Goal: Browse casually: Explore the website without a specific task or goal

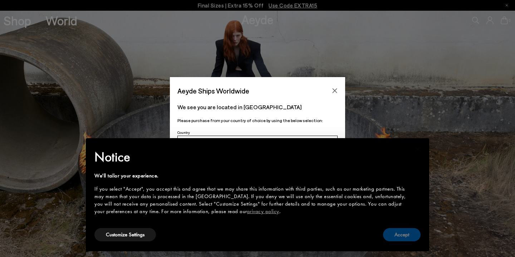
click at [396, 237] on button "Accept" at bounding box center [402, 234] width 38 height 13
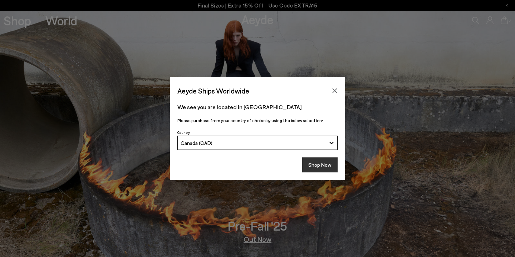
click at [316, 162] on button "Shop Now" at bounding box center [319, 165] width 35 height 15
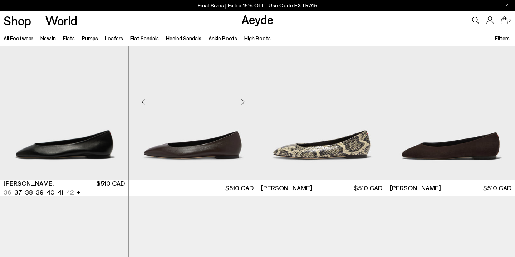
scroll to position [29, 0]
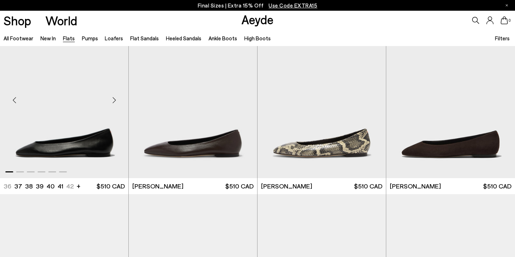
click at [71, 144] on img "1 / 6" at bounding box center [64, 97] width 128 height 161
click at [242, 100] on div "Next slide" at bounding box center [242, 100] width 21 height 21
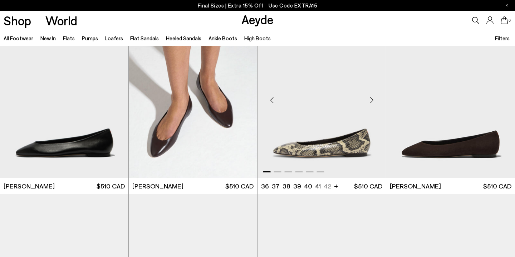
click at [372, 100] on div "Next slide" at bounding box center [371, 100] width 21 height 21
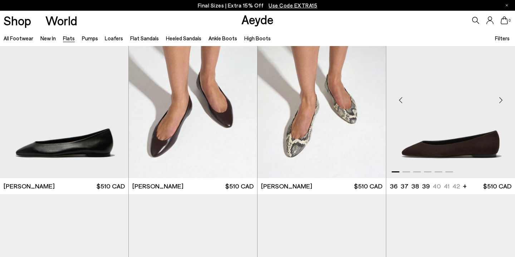
click at [501, 98] on div "Next slide" at bounding box center [500, 100] width 21 height 21
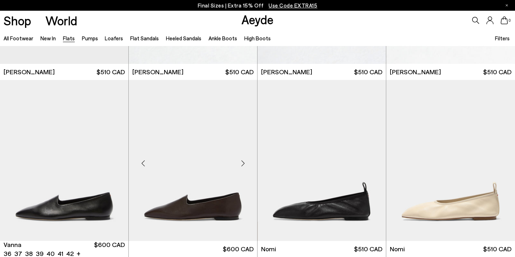
scroll to position [134, 0]
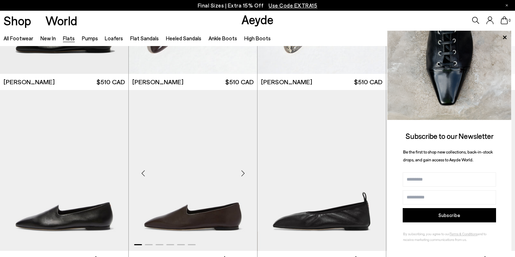
click at [244, 173] on div "Next slide" at bounding box center [242, 173] width 21 height 21
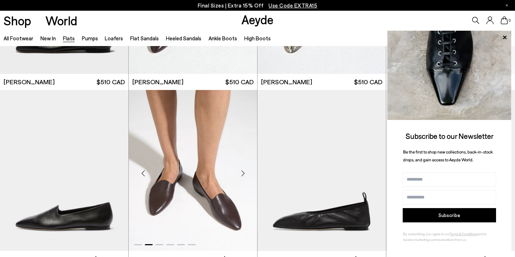
click at [244, 173] on div "Next slide" at bounding box center [242, 173] width 21 height 21
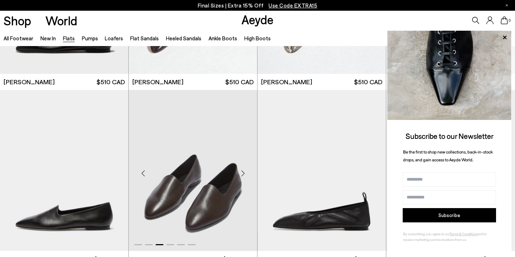
click at [244, 173] on div "Next slide" at bounding box center [242, 173] width 21 height 21
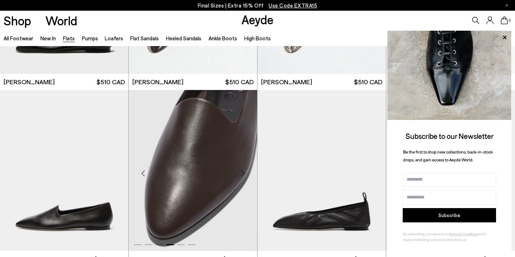
click at [244, 173] on div "Next slide" at bounding box center [242, 173] width 21 height 21
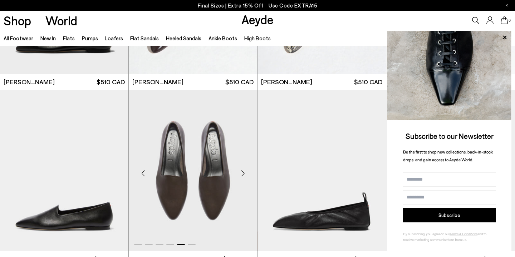
click at [244, 173] on div "Next slide" at bounding box center [242, 173] width 21 height 21
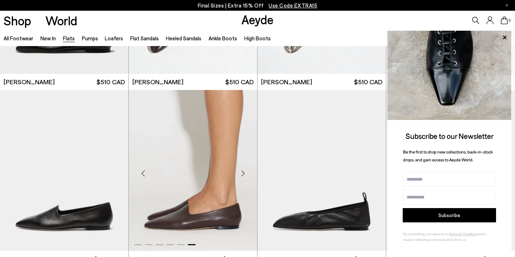
click at [244, 173] on div "Next slide" at bounding box center [242, 173] width 21 height 21
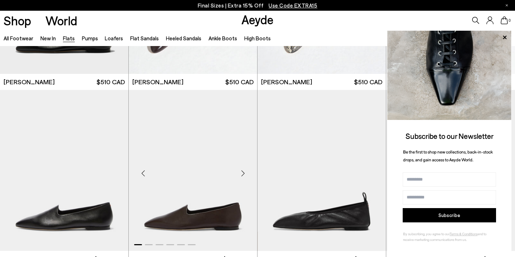
click at [244, 173] on div "Next slide" at bounding box center [242, 173] width 21 height 21
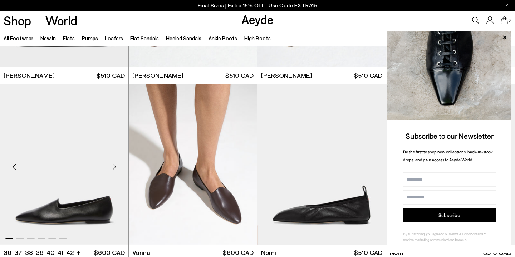
scroll to position [141, 0]
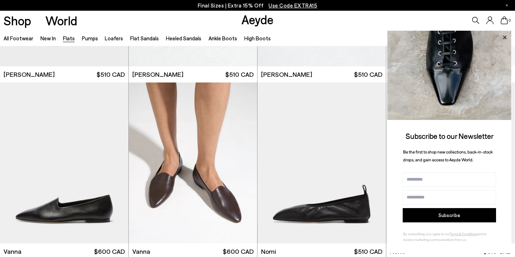
click at [503, 38] on icon at bounding box center [504, 37] width 9 height 9
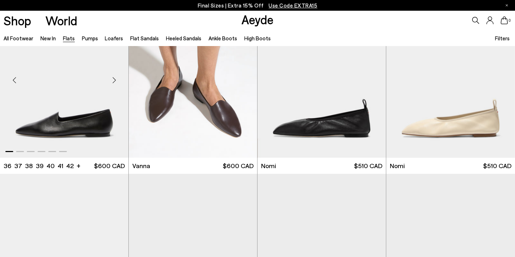
scroll to position [360, 0]
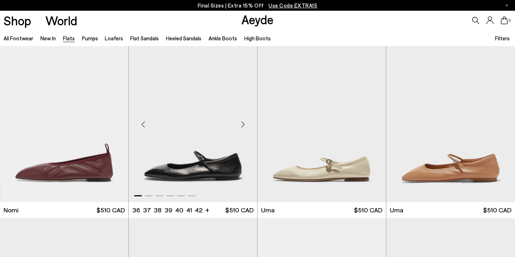
click at [243, 125] on div "Next slide" at bounding box center [242, 124] width 21 height 21
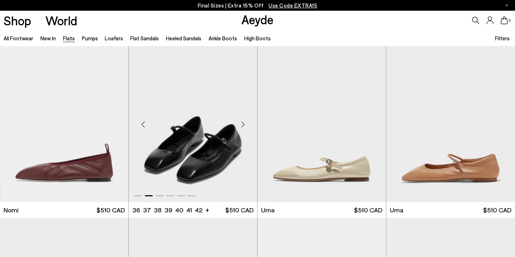
click at [243, 125] on div "Next slide" at bounding box center [242, 124] width 21 height 21
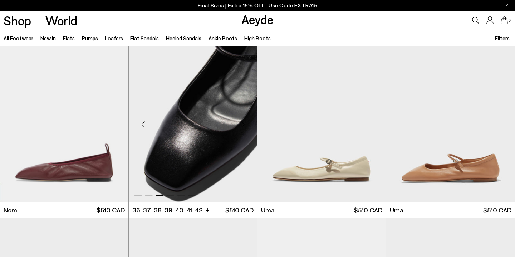
click at [243, 125] on div "Next slide" at bounding box center [242, 124] width 21 height 21
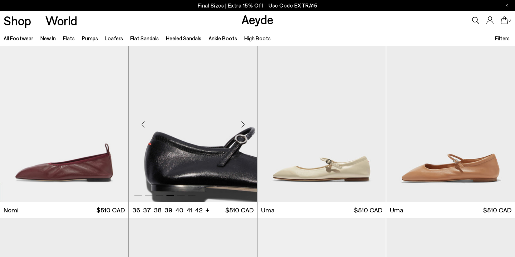
click at [244, 123] on div "Next slide" at bounding box center [242, 124] width 21 height 21
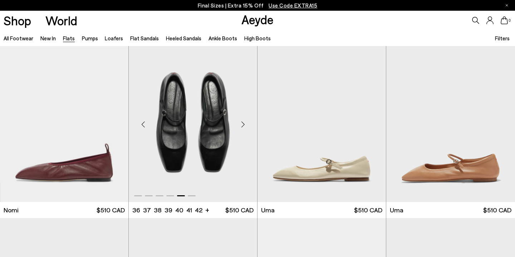
click at [244, 123] on div "Next slide" at bounding box center [242, 124] width 21 height 21
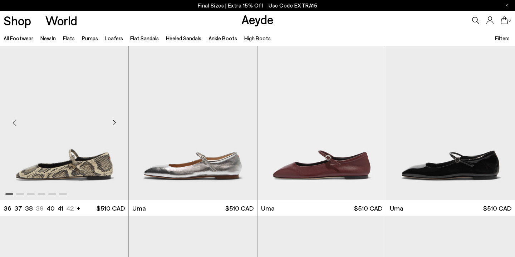
scroll to position [537, 0]
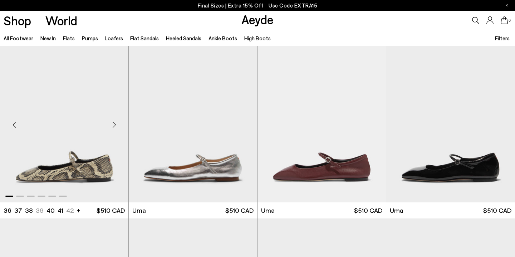
click at [113, 124] on div "Next slide" at bounding box center [113, 124] width 21 height 21
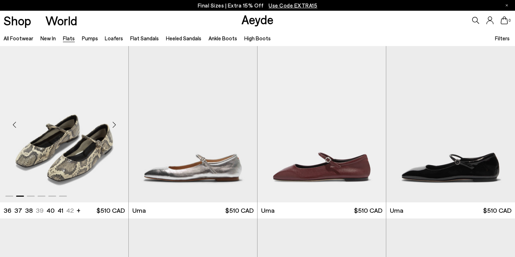
click at [113, 124] on div "Next slide" at bounding box center [113, 124] width 21 height 21
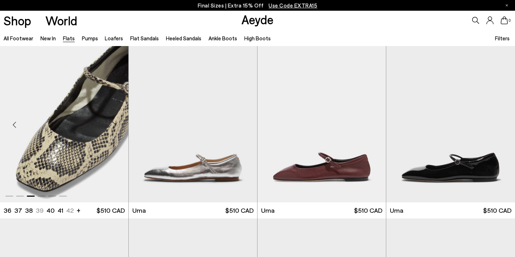
click at [113, 124] on div "Next slide" at bounding box center [113, 124] width 21 height 21
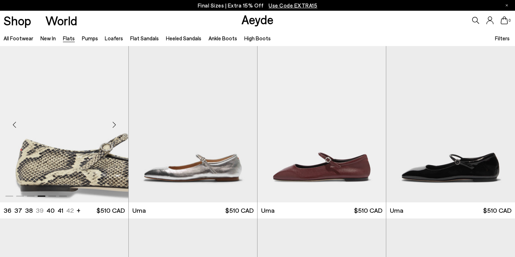
click at [113, 124] on div "Next slide" at bounding box center [113, 124] width 21 height 21
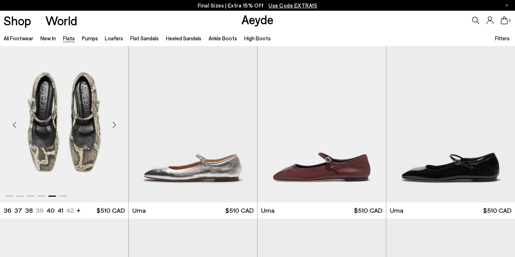
click at [113, 124] on div "Next slide" at bounding box center [113, 124] width 21 height 21
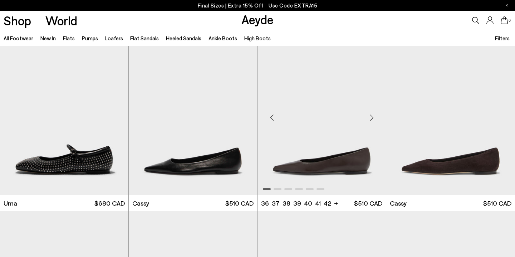
scroll to position [718, 0]
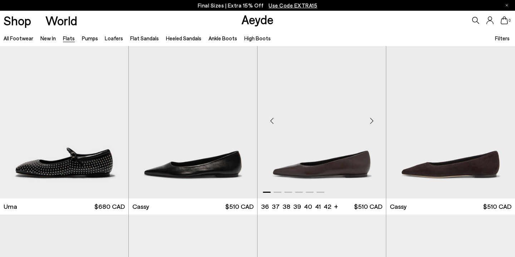
click at [375, 119] on div "Next slide" at bounding box center [371, 120] width 21 height 21
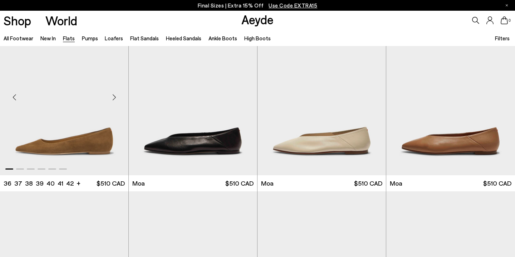
scroll to position [1041, 0]
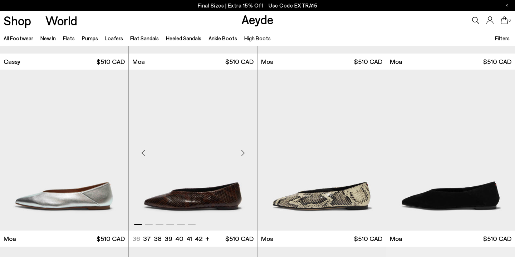
click at [245, 154] on div "Next slide" at bounding box center [242, 152] width 21 height 21
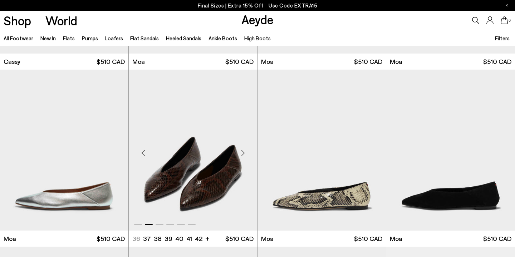
click at [245, 154] on div "Next slide" at bounding box center [242, 152] width 21 height 21
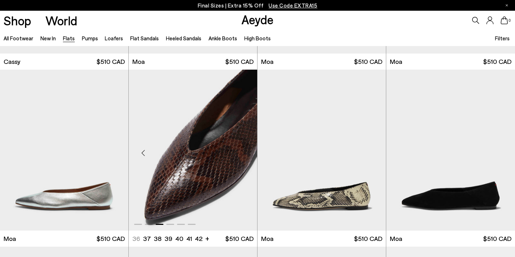
click at [245, 154] on div "Next slide" at bounding box center [242, 152] width 21 height 21
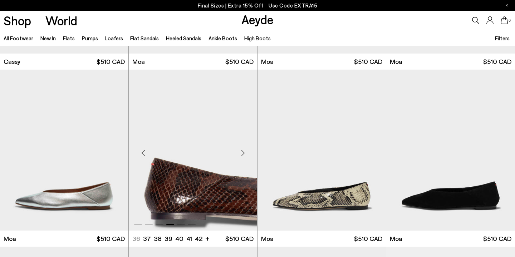
click at [245, 154] on div "Next slide" at bounding box center [242, 152] width 21 height 21
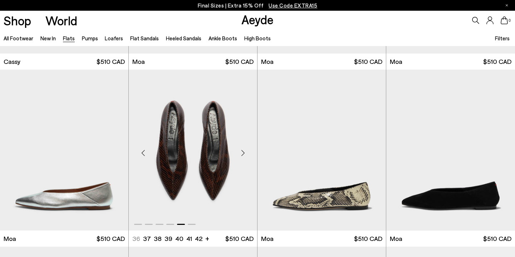
click at [245, 154] on div "Next slide" at bounding box center [242, 152] width 21 height 21
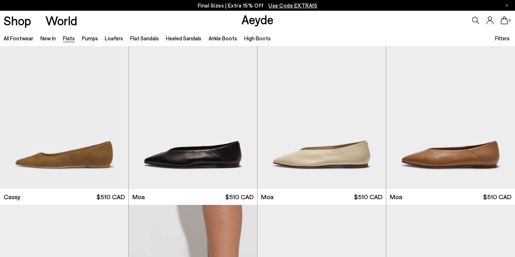
scroll to position [865, 0]
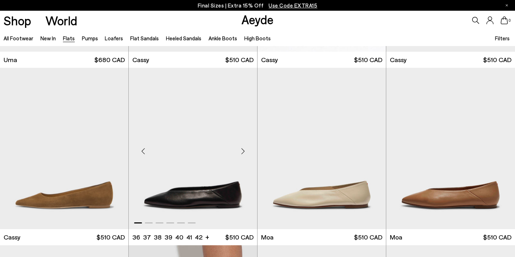
click at [243, 153] on div "Next slide" at bounding box center [242, 151] width 21 height 21
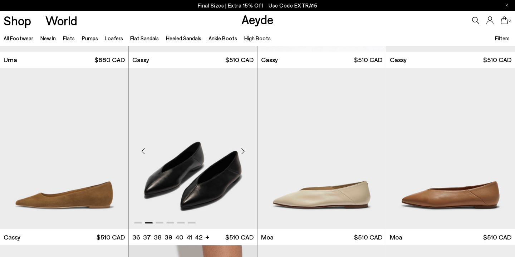
click at [243, 153] on div "Next slide" at bounding box center [242, 151] width 21 height 21
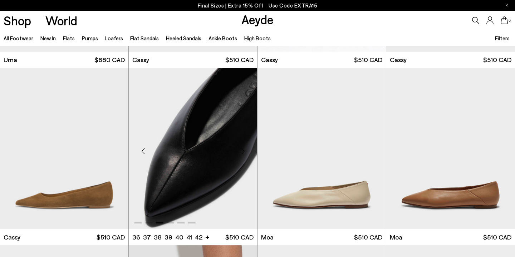
click at [243, 153] on div "Next slide" at bounding box center [242, 151] width 21 height 21
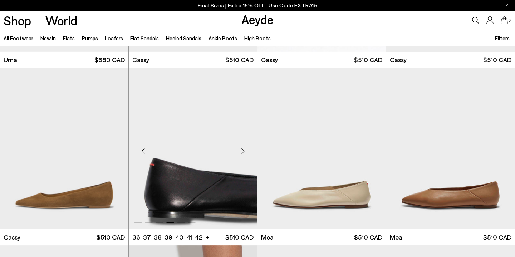
click at [243, 153] on div "Next slide" at bounding box center [242, 151] width 21 height 21
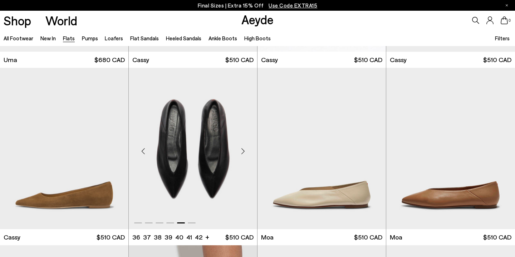
click at [242, 152] on div "Next slide" at bounding box center [242, 151] width 21 height 21
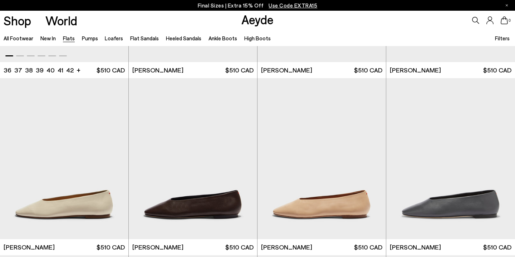
scroll to position [1584, 0]
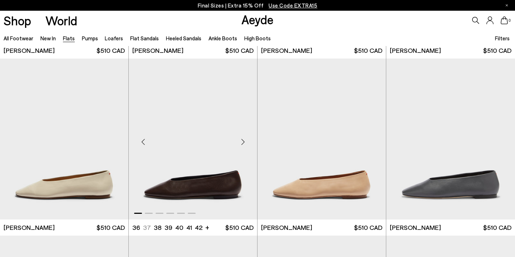
click at [243, 142] on div "Next slide" at bounding box center [242, 142] width 21 height 21
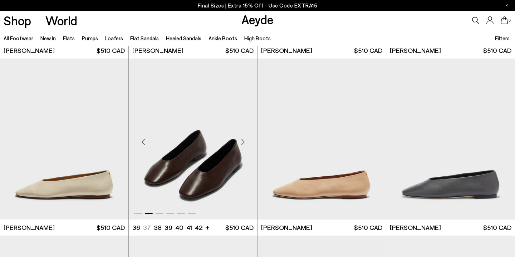
click at [243, 142] on div "Next slide" at bounding box center [242, 142] width 21 height 21
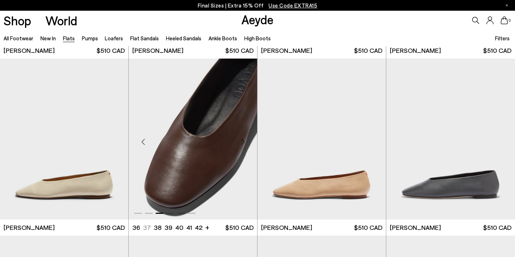
click at [243, 142] on div "Next slide" at bounding box center [242, 142] width 21 height 21
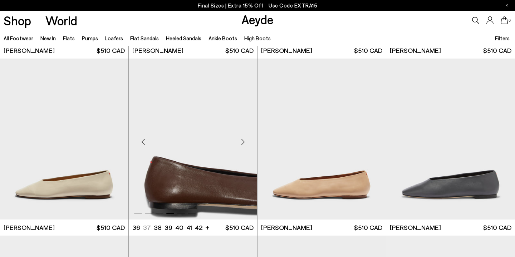
click at [243, 142] on div "Next slide" at bounding box center [242, 142] width 21 height 21
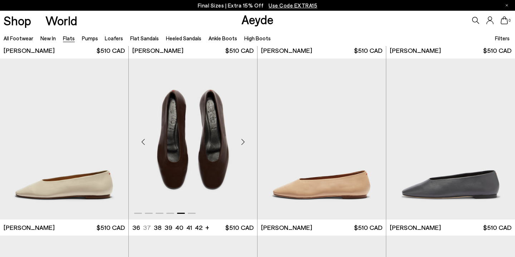
click at [243, 142] on div "Next slide" at bounding box center [242, 142] width 21 height 21
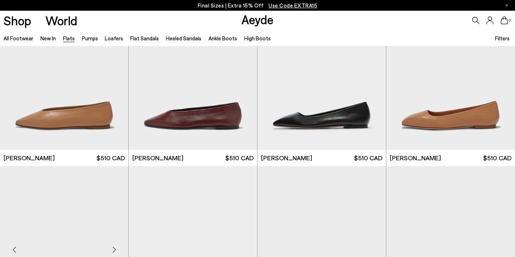
scroll to position [2186, 0]
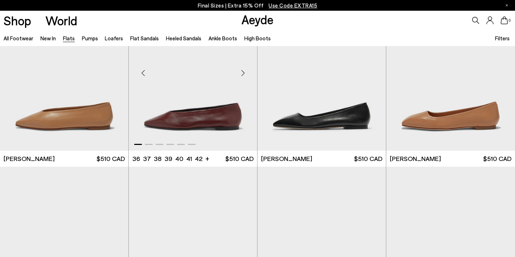
click at [243, 73] on div "Next slide" at bounding box center [242, 73] width 21 height 21
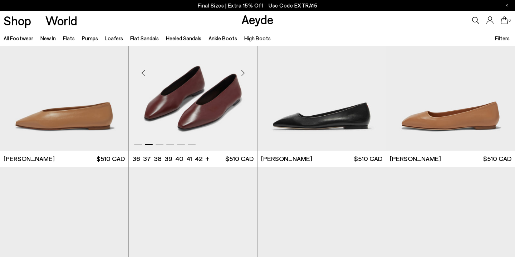
click at [243, 73] on div "Next slide" at bounding box center [242, 73] width 21 height 21
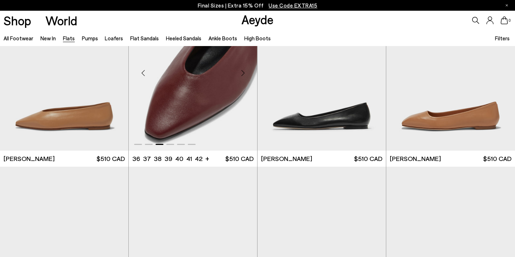
click at [243, 73] on div "Next slide" at bounding box center [242, 73] width 21 height 21
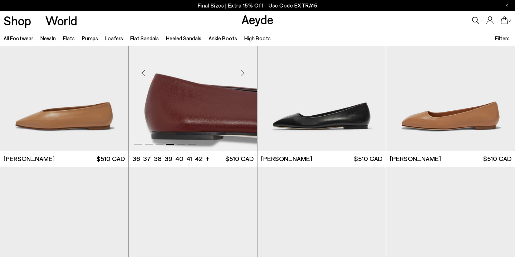
click at [243, 73] on div "Next slide" at bounding box center [242, 73] width 21 height 21
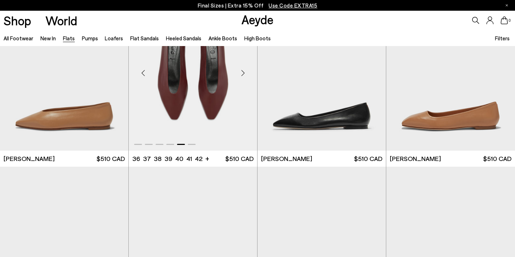
click at [243, 73] on div "Next slide" at bounding box center [242, 73] width 21 height 21
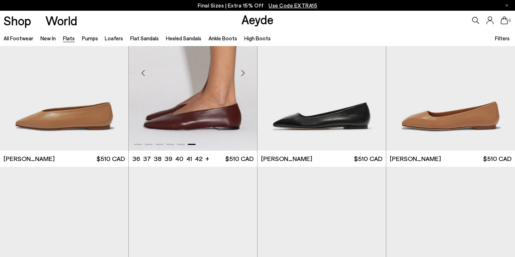
click at [144, 72] on div "Previous slide" at bounding box center [142, 73] width 21 height 21
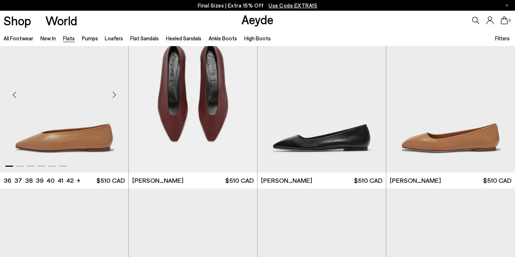
scroll to position [2161, 0]
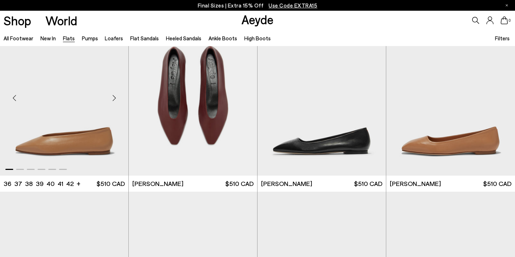
click at [115, 98] on div "Next slide" at bounding box center [113, 98] width 21 height 21
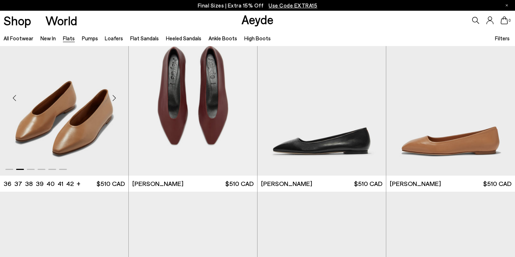
click at [115, 98] on div "Next slide" at bounding box center [113, 98] width 21 height 21
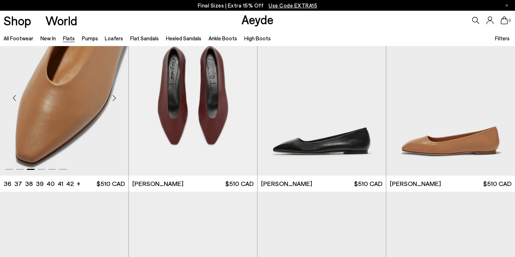
click at [115, 98] on div "Next slide" at bounding box center [113, 98] width 21 height 21
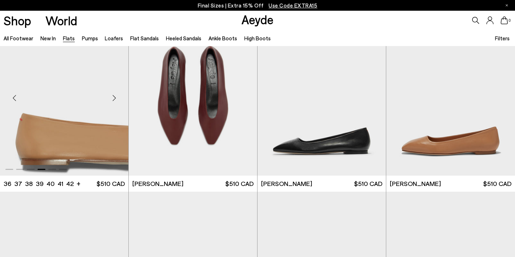
click at [115, 98] on div "Next slide" at bounding box center [113, 98] width 21 height 21
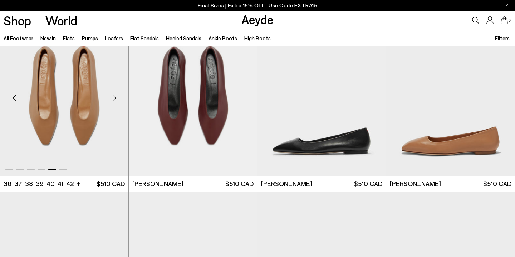
click at [115, 98] on div "Next slide" at bounding box center [113, 98] width 21 height 21
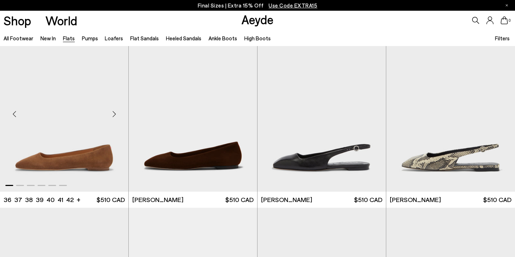
scroll to position [2321, 0]
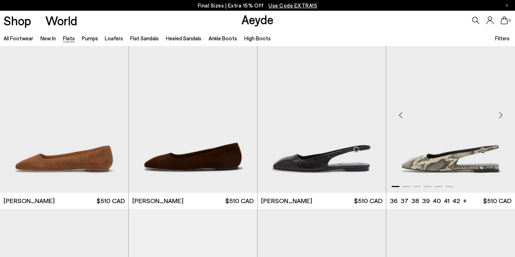
click at [496, 114] on div "Next slide" at bounding box center [500, 114] width 21 height 21
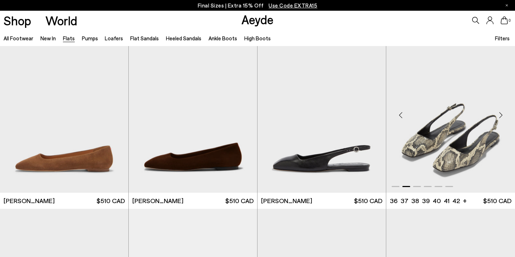
click at [496, 114] on div "Next slide" at bounding box center [500, 114] width 21 height 21
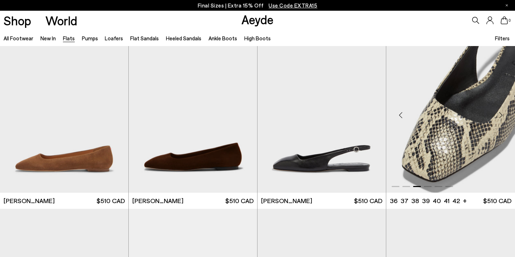
click at [496, 114] on div "Next slide" at bounding box center [500, 114] width 21 height 21
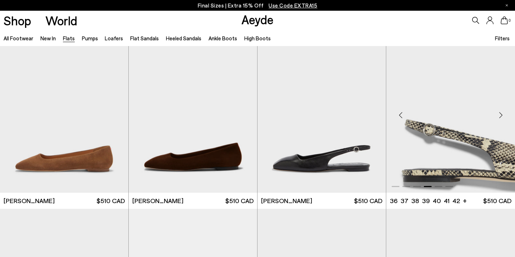
click at [496, 114] on div "Next slide" at bounding box center [500, 114] width 21 height 21
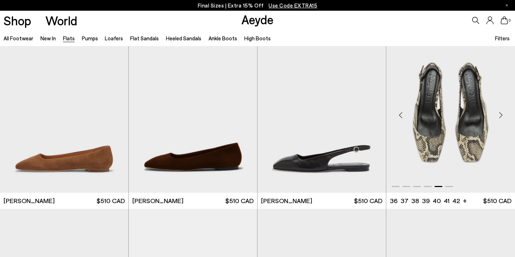
click at [496, 114] on div "Next slide" at bounding box center [500, 114] width 21 height 21
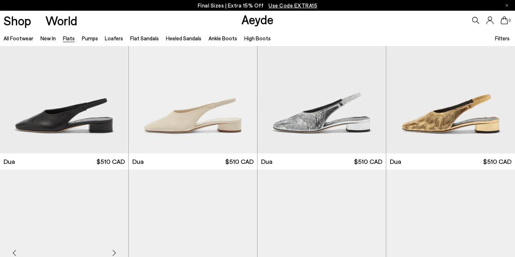
scroll to position [2518, 0]
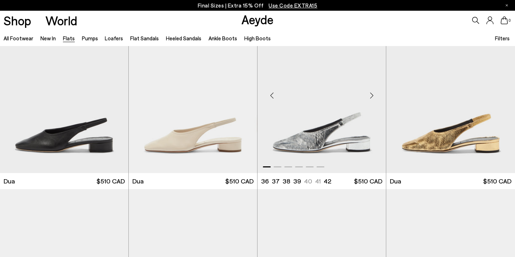
click at [373, 97] on div "Next slide" at bounding box center [371, 95] width 21 height 21
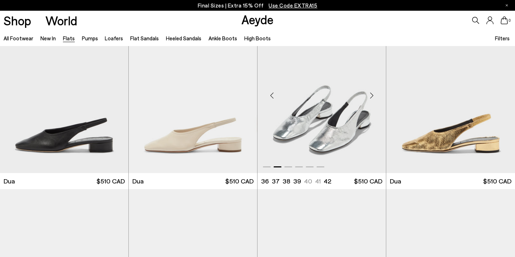
click at [373, 97] on div "Next slide" at bounding box center [371, 95] width 21 height 21
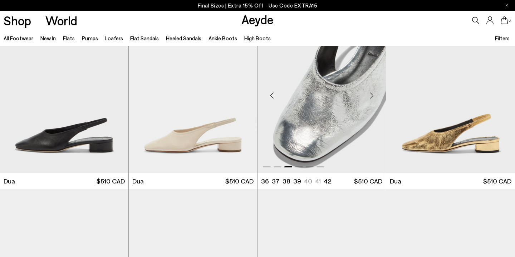
click at [373, 97] on div "Next slide" at bounding box center [371, 95] width 21 height 21
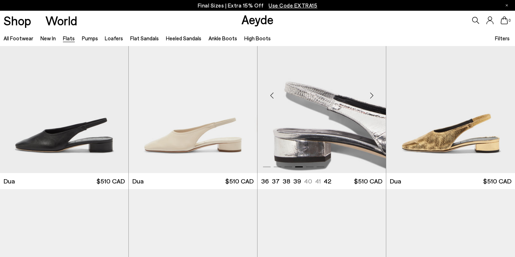
click at [373, 97] on div "Next slide" at bounding box center [371, 95] width 21 height 21
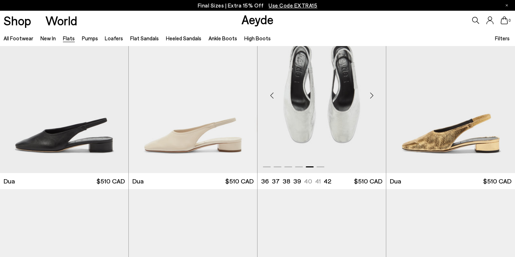
click at [373, 97] on div "Next slide" at bounding box center [371, 95] width 21 height 21
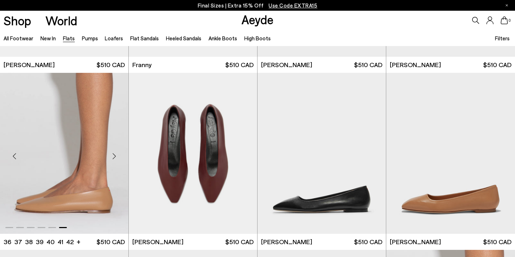
scroll to position [2009, 0]
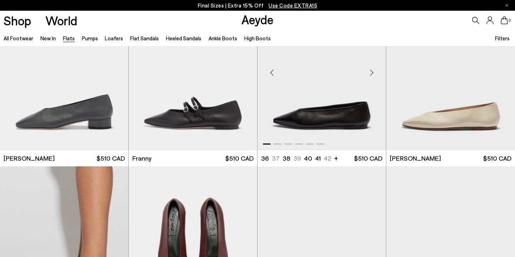
click at [372, 74] on div "Next slide" at bounding box center [371, 72] width 21 height 21
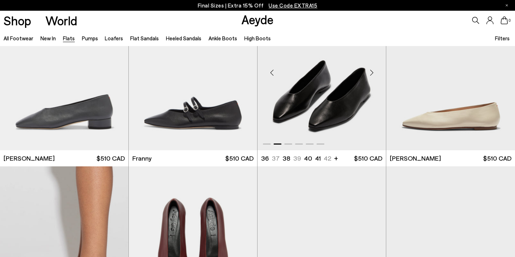
click at [372, 74] on div "Next slide" at bounding box center [371, 72] width 21 height 21
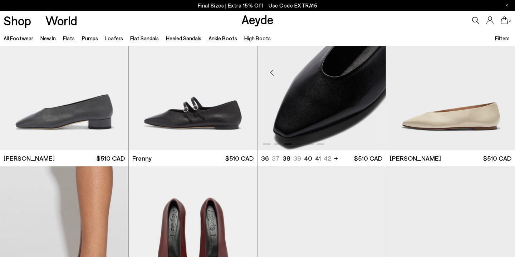
click at [372, 74] on div "Next slide" at bounding box center [371, 72] width 21 height 21
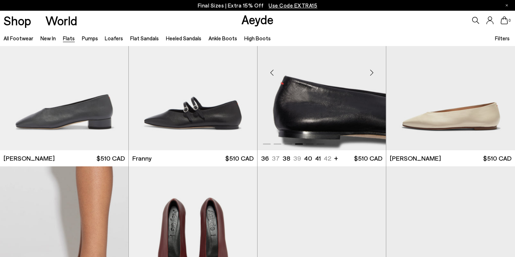
click at [372, 74] on div "Next slide" at bounding box center [371, 72] width 21 height 21
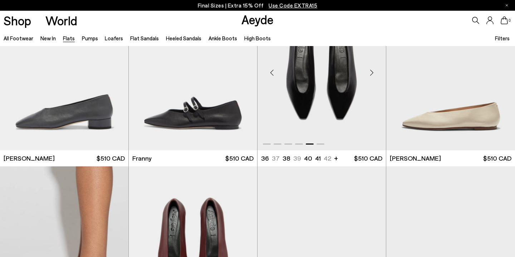
click at [372, 74] on div "Next slide" at bounding box center [371, 72] width 21 height 21
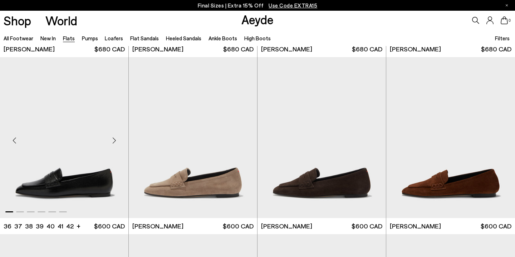
scroll to position [3362, 0]
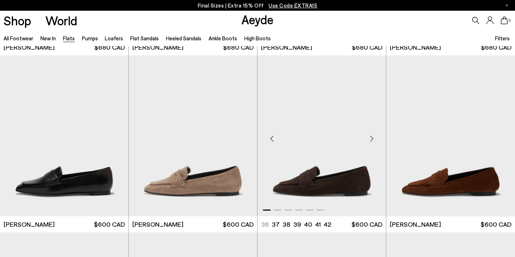
click at [371, 140] on div "Next slide" at bounding box center [371, 138] width 21 height 21
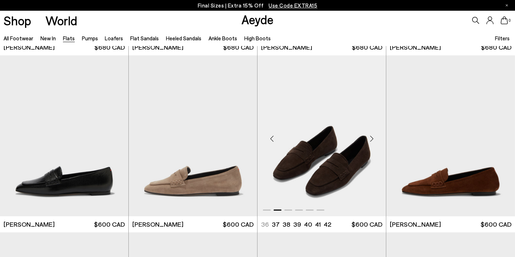
click at [371, 140] on div "Next slide" at bounding box center [371, 138] width 21 height 21
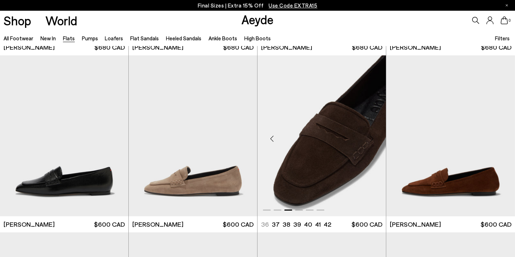
click at [371, 140] on div "Next slide" at bounding box center [371, 138] width 21 height 21
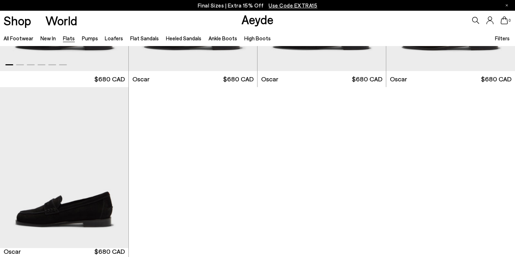
scroll to position [3675, 0]
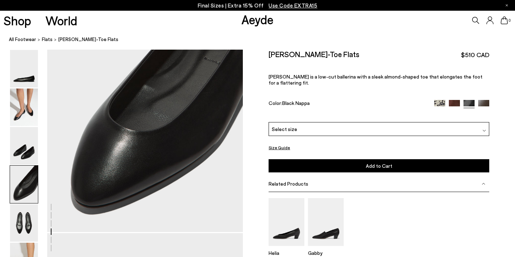
scroll to position [812, 0]
